Goal: Information Seeking & Learning: Learn about a topic

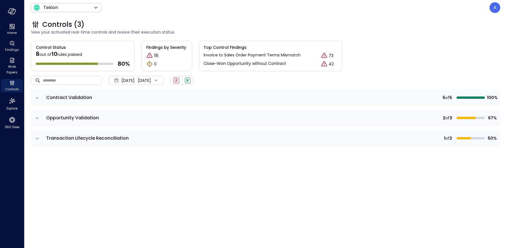
click at [39, 137] on icon "expand row" at bounding box center [37, 138] width 6 height 6
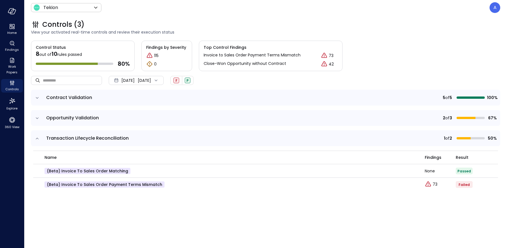
click at [37, 115] on icon "expand row" at bounding box center [37, 118] width 6 height 6
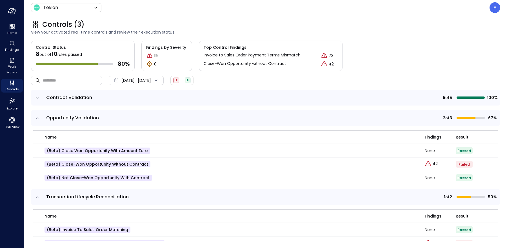
click at [38, 96] on icon "expand row" at bounding box center [37, 98] width 6 height 6
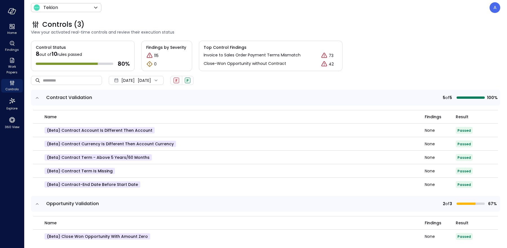
click at [133, 83] on div "Oct 1, 2025" at bounding box center [127, 80] width 13 height 11
click at [126, 114] on li "Current Year 2025" at bounding box center [139, 113] width 45 height 9
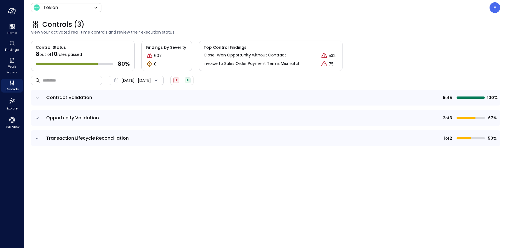
click at [36, 96] on icon "expand row" at bounding box center [37, 98] width 6 height 6
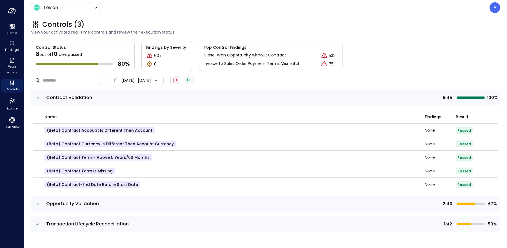
click at [36, 96] on icon "expand row" at bounding box center [37, 98] width 6 height 6
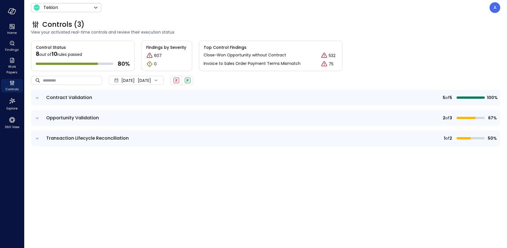
click at [36, 117] on icon "expand row" at bounding box center [37, 117] width 3 height 1
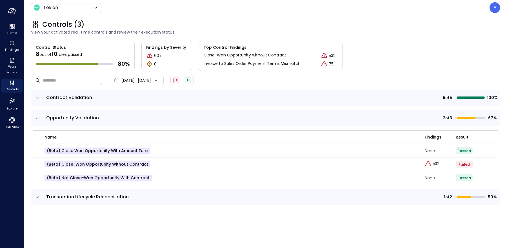
click at [36, 117] on icon "expand row" at bounding box center [37, 118] width 6 height 6
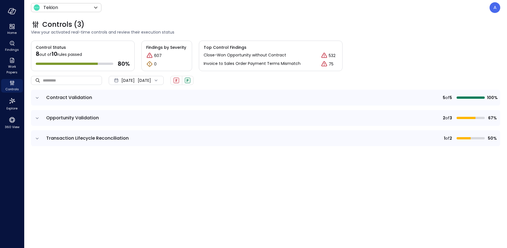
click at [37, 137] on icon "expand row" at bounding box center [37, 138] width 6 height 6
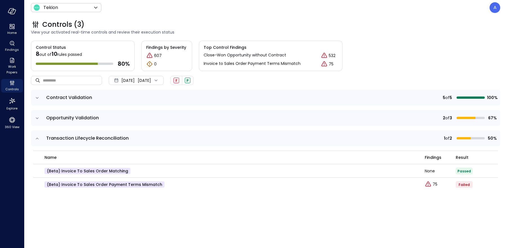
click at [37, 137] on icon "expand row" at bounding box center [37, 138] width 6 height 6
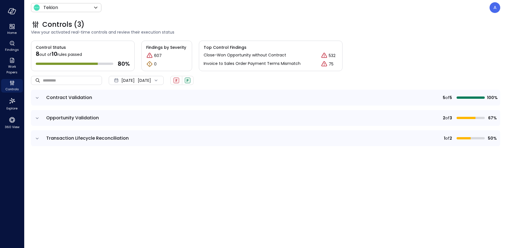
click at [37, 137] on icon "expand row" at bounding box center [37, 138] width 6 height 6
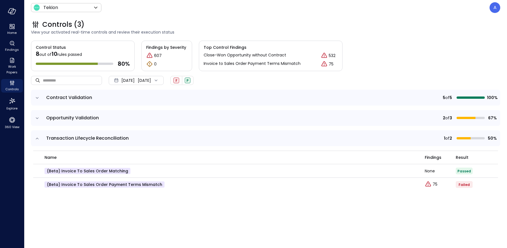
click at [37, 137] on icon "expand row" at bounding box center [37, 138] width 6 height 6
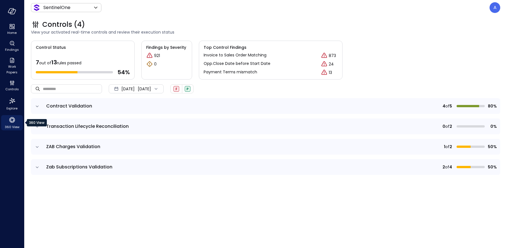
click at [14, 120] on icon "360 View" at bounding box center [12, 120] width 6 height 6
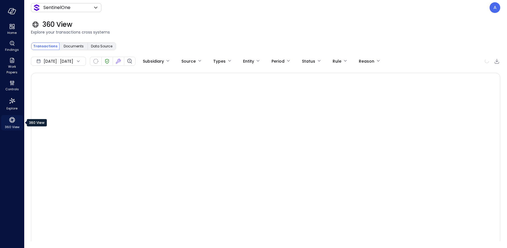
click at [14, 120] on icon "360 View" at bounding box center [12, 120] width 6 height 6
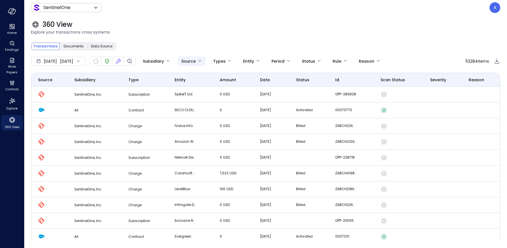
click at [208, 61] on body "Home Findings Work Papers Controls Explore 360 View SentinelOne ******* ​ A 360…" at bounding box center [253, 124] width 507 height 248
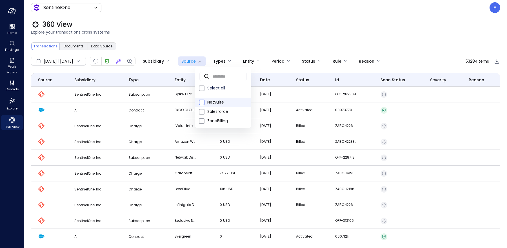
type input "********"
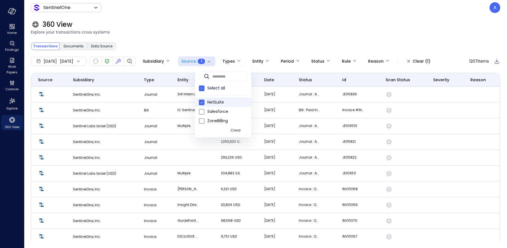
click at [228, 46] on div at bounding box center [253, 124] width 507 height 248
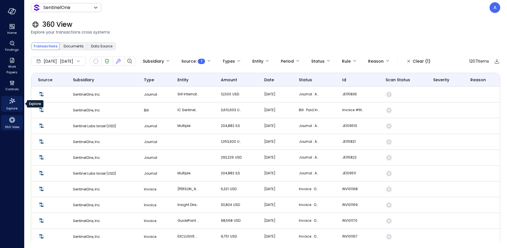
click at [13, 100] on icon "Explore" at bounding box center [12, 101] width 6 height 6
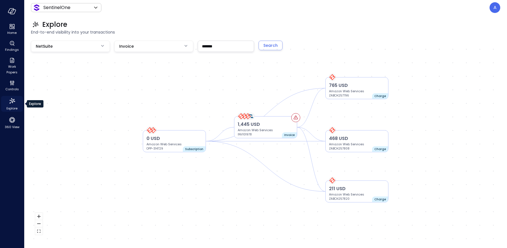
click at [13, 100] on icon "Explore" at bounding box center [12, 101] width 6 height 6
click at [273, 48] on div "Search" at bounding box center [270, 45] width 14 height 7
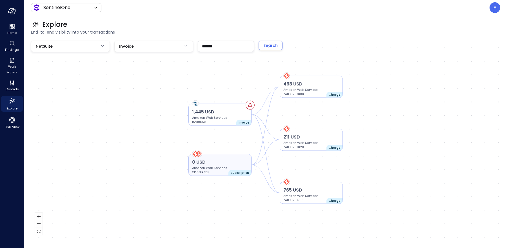
click at [227, 163] on p "0 USD" at bounding box center [220, 162] width 56 height 7
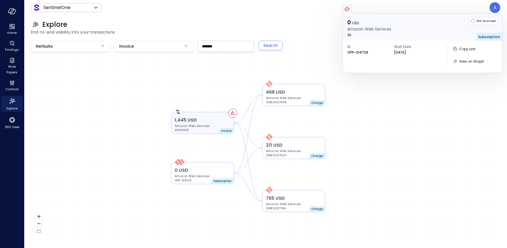
drag, startPoint x: 234, startPoint y: 121, endPoint x: 217, endPoint y: 130, distance: 19.1
click at [217, 130] on div "1,445 USD Amazon Web Services INV101978" at bounding box center [203, 125] width 56 height 16
click at [434, 6] on div at bounding box center [422, 9] width 160 height 9
click at [372, 115] on div "1,445 USD Amazon Web Services INV101978 Invoice 765 USD Amazon Web Services ZAB…" at bounding box center [265, 140] width 469 height 198
click at [209, 76] on div "1,445 USD Amazon Web Services INV101978 Invoice 765 USD Amazon Web Services ZAB…" at bounding box center [265, 140] width 469 height 198
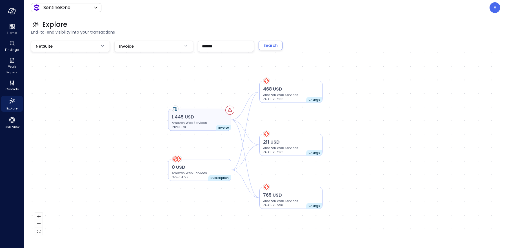
drag, startPoint x: 218, startPoint y: 118, endPoint x: 198, endPoint y: 123, distance: 20.9
click at [198, 123] on p "Amazon Web Services" at bounding box center [200, 122] width 56 height 5
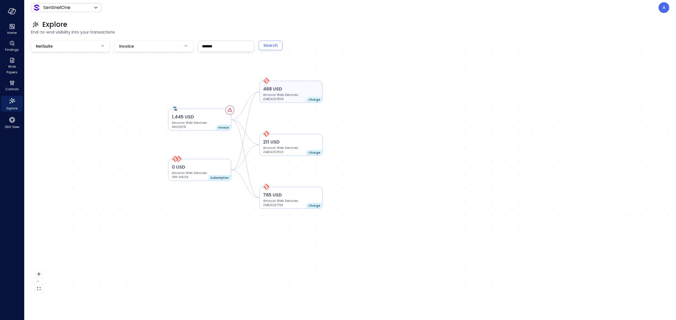
click at [266, 97] on p "ZABCH257808" at bounding box center [280, 99] width 34 height 5
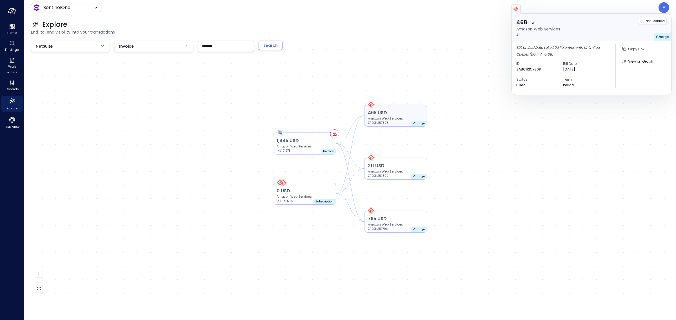
click at [401, 116] on p "Amazon Web Services" at bounding box center [396, 118] width 56 height 5
click at [398, 165] on p "211 USD" at bounding box center [396, 165] width 56 height 7
click at [391, 222] on p "Amazon Web Services" at bounding box center [396, 224] width 56 height 5
click at [387, 116] on p "Amazon Web Services" at bounding box center [396, 118] width 56 height 5
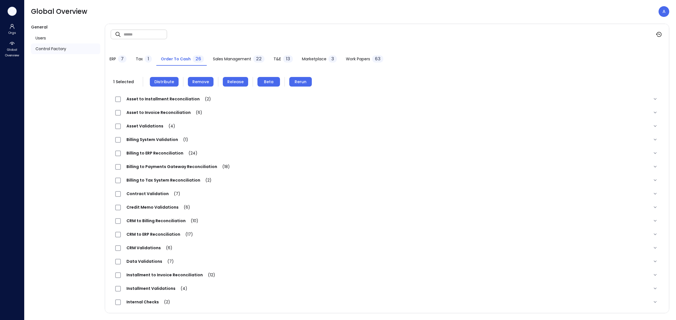
click at [12, 11] on icon "button" at bounding box center [12, 11] width 8 height 6
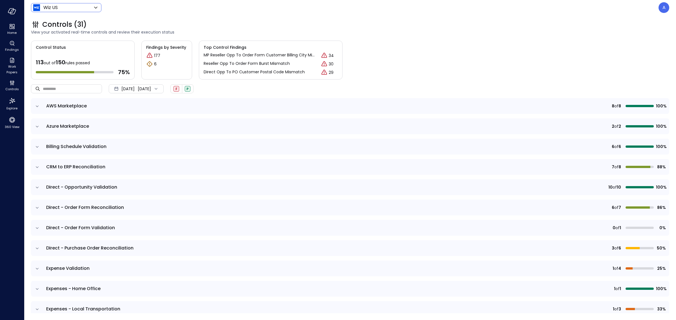
click at [83, 9] on body "Home Findings Work Papers Controls Explore 360 View Wiz US ****** ​ A Controls …" at bounding box center [338, 160] width 676 height 320
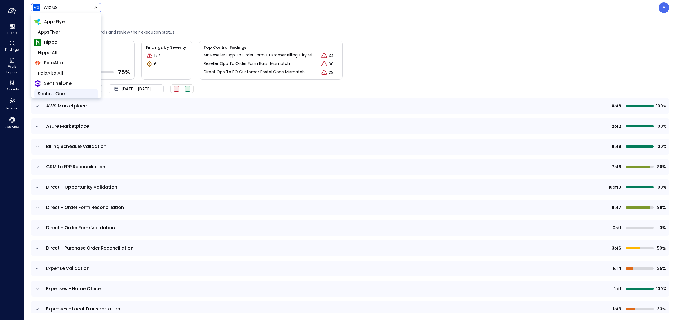
click at [67, 92] on span "SentinelOne" at bounding box center [66, 93] width 56 height 7
type input "*******"
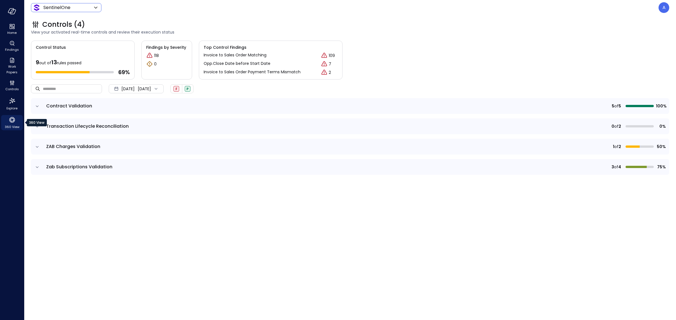
click at [11, 126] on span "360 View" at bounding box center [12, 127] width 15 height 6
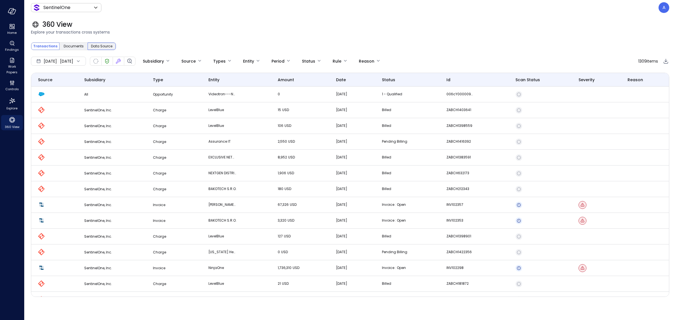
click at [96, 46] on span "Data Source" at bounding box center [101, 46] width 21 height 6
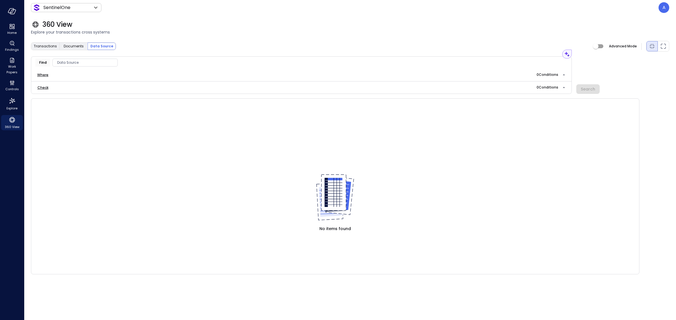
click at [76, 64] on span "Data Source" at bounding box center [85, 63] width 65 height 6
click at [62, 95] on span "CRM" at bounding box center [61, 97] width 8 height 6
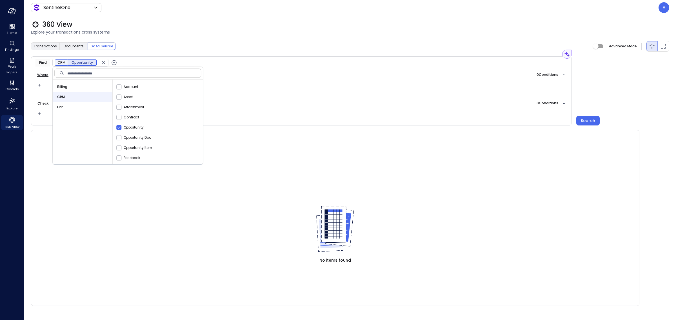
click at [113, 63] on icon "button" at bounding box center [114, 62] width 2 height 2
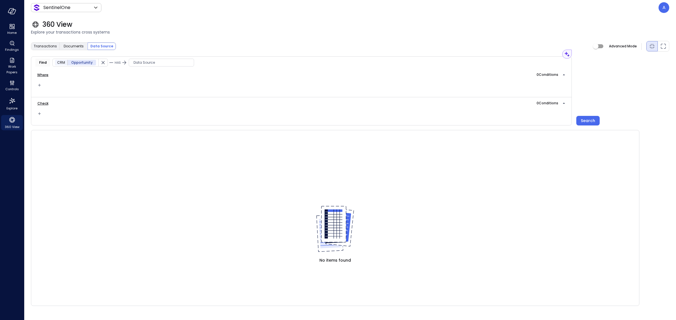
click at [160, 63] on span "Data Source" at bounding box center [161, 63] width 65 height 6
click at [141, 96] on div "CRM" at bounding box center [157, 97] width 60 height 10
click at [202, 63] on div "Find CRM Opportunity HAS CRM Contract" at bounding box center [301, 62] width 541 height 12
click at [507, 118] on div "Search" at bounding box center [588, 120] width 14 height 7
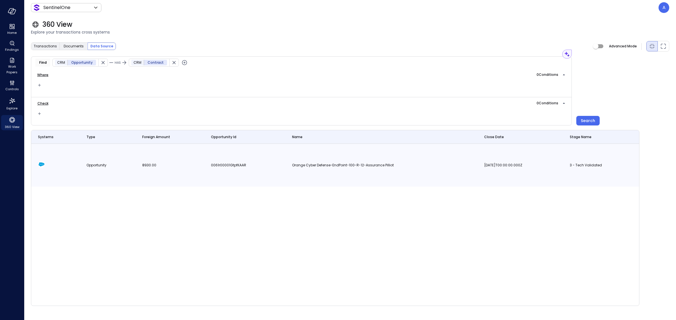
click at [103, 162] on span "Opportunity" at bounding box center [96, 164] width 20 height 5
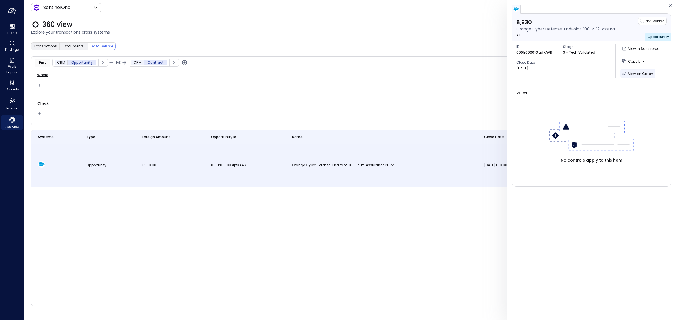
click at [507, 75] on span "View on Graph" at bounding box center [640, 73] width 25 height 5
